Goal: Task Accomplishment & Management: Manage account settings

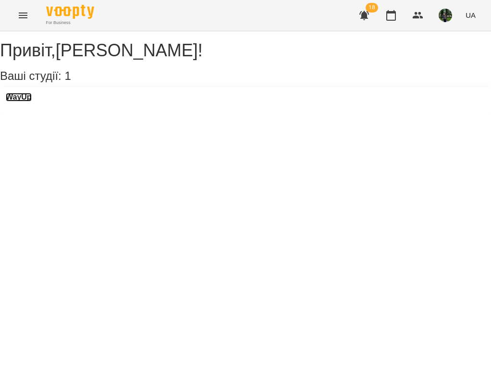
click at [32, 101] on h3 "WayUp" at bounding box center [19, 97] width 26 height 9
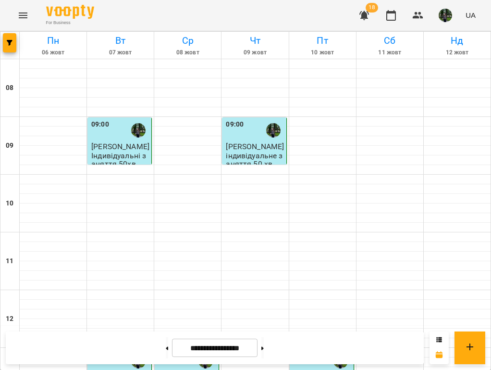
click at [251, 132] on div "09:00" at bounding box center [255, 130] width 58 height 22
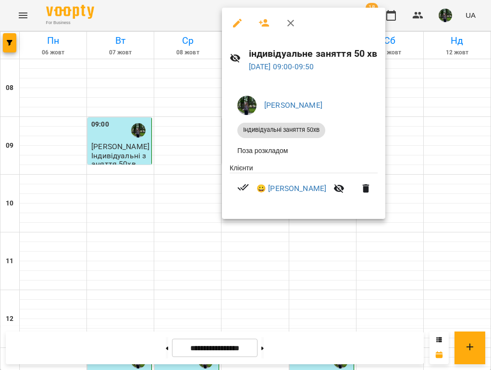
click at [232, 33] on button "button" at bounding box center [237, 23] width 23 height 23
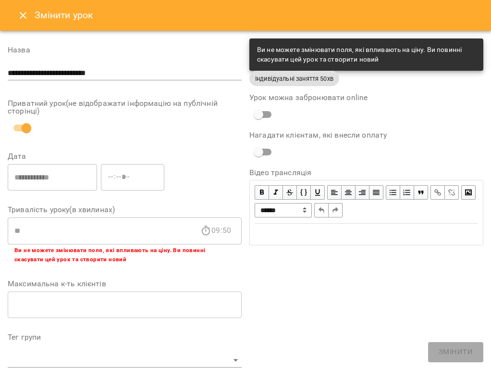
click at [20, 8] on button "Close" at bounding box center [23, 15] width 23 height 23
